Goal: Information Seeking & Learning: Learn about a topic

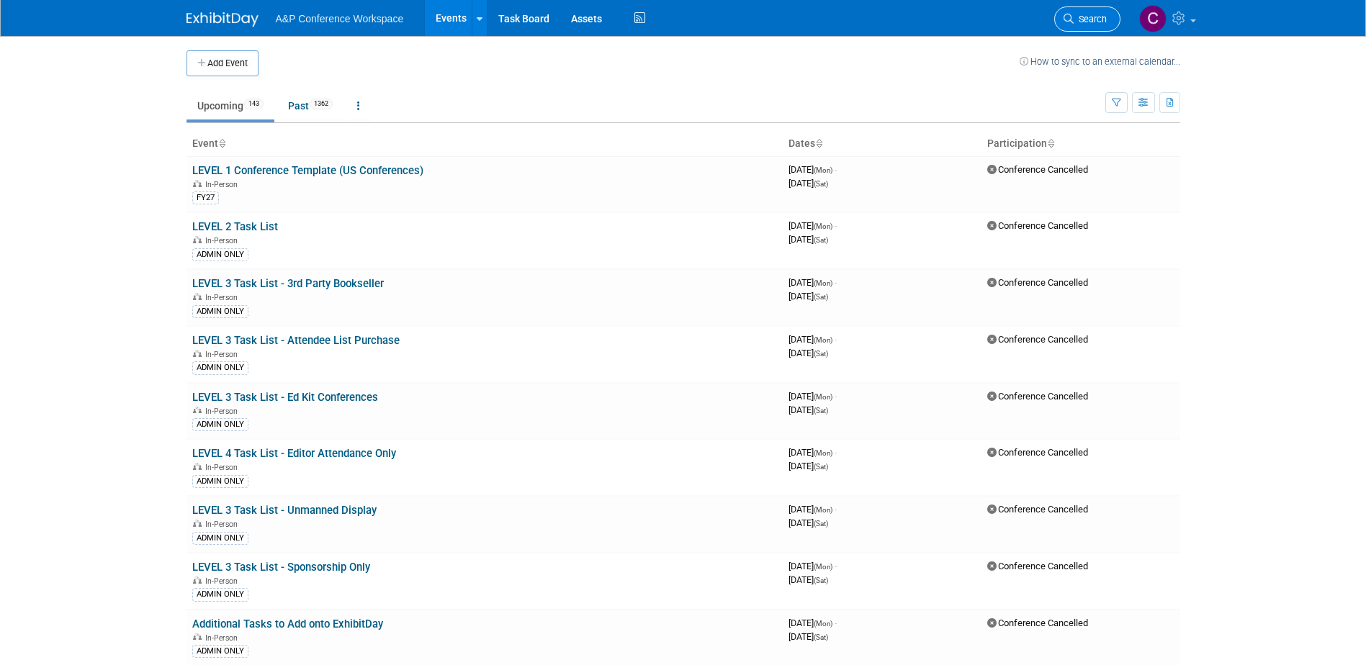
click at [1071, 22] on icon at bounding box center [1068, 19] width 10 height 10
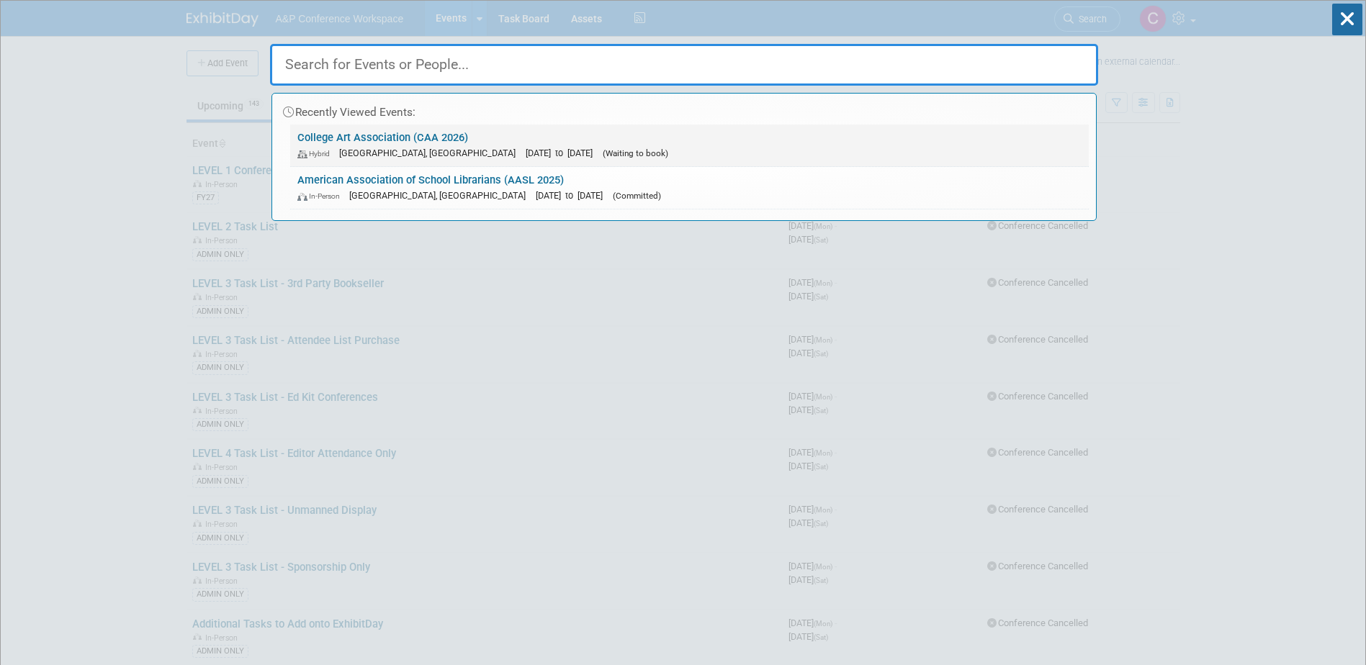
click at [558, 143] on link "College Art Association (CAA 2026) Hybrid [GEOGRAPHIC_DATA], [GEOGRAPHIC_DATA] …" at bounding box center [689, 146] width 798 height 42
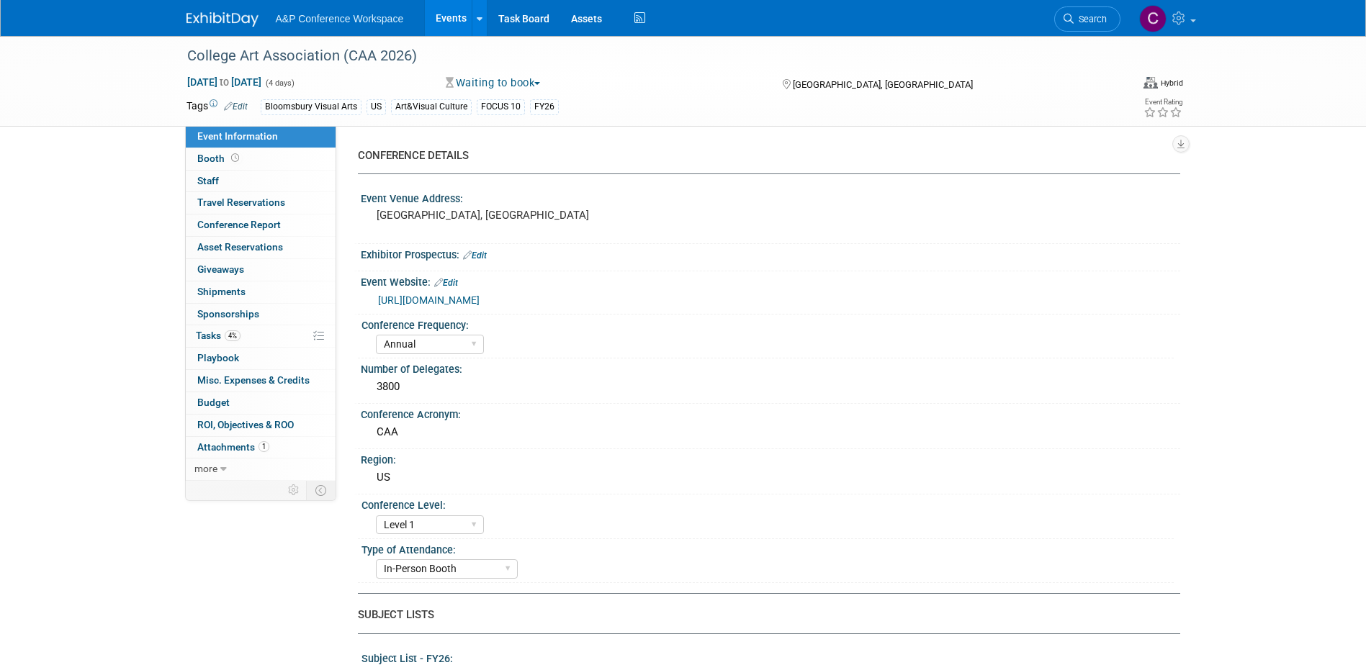
select select "Annual"
select select "Level 1"
select select "In-Person Booth"
select select "Art & Visual Culture"
select select "Bloomsbury Visual Arts"
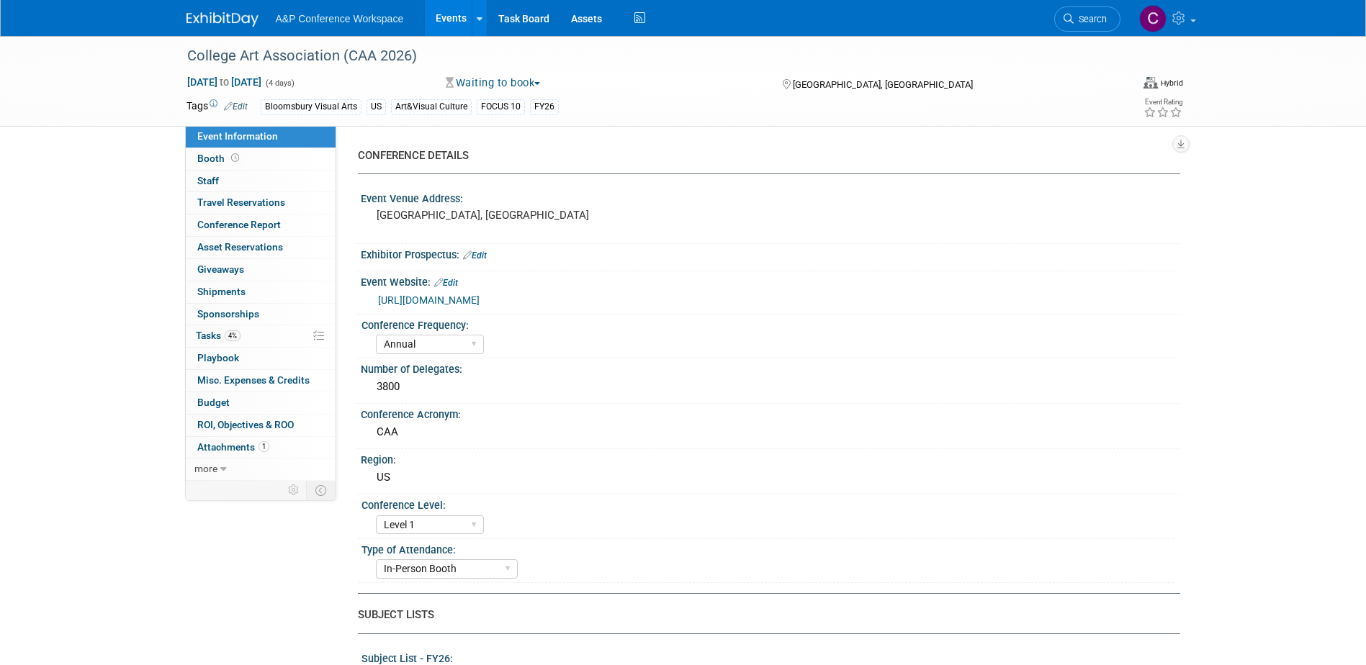
select select "Anne Weston"
select select "Carrlee Craig"
select select "Jack Solloway"
select select "Networking/Commissioning"
click at [480, 299] on link "https://www.collegeart.org/programs/conference/future-conferences" at bounding box center [429, 300] width 102 height 12
